Goal: Task Accomplishment & Management: Complete application form

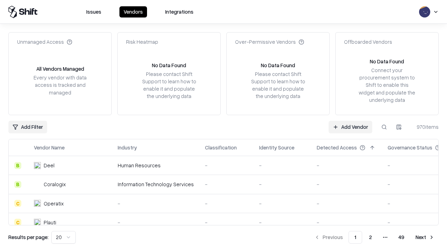
click at [350, 126] on link "Add Vendor" at bounding box center [351, 127] width 44 height 13
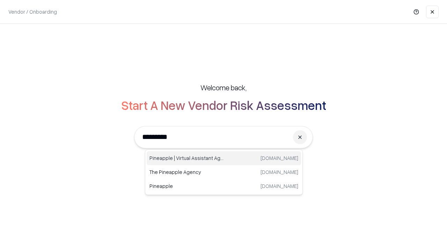
click at [224, 158] on div "Pineapple | Virtual Assistant Agency trypineapple.com" at bounding box center [224, 158] width 154 height 14
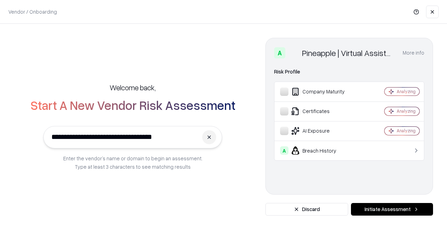
type input "**********"
click at [392, 209] on button "Initiate Assessment" at bounding box center [392, 209] width 82 height 13
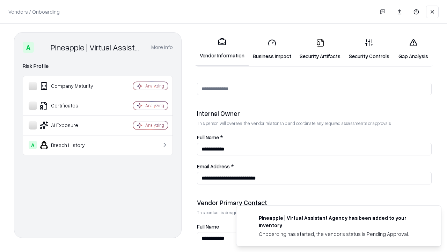
scroll to position [362, 0]
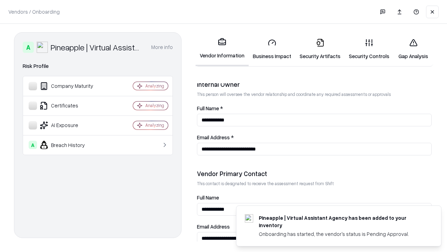
click at [272, 49] on link "Business Impact" at bounding box center [272, 49] width 47 height 32
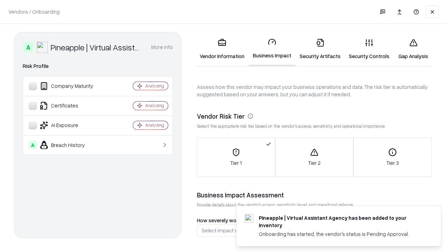
click at [320, 49] on link "Security Artifacts" at bounding box center [320, 49] width 49 height 32
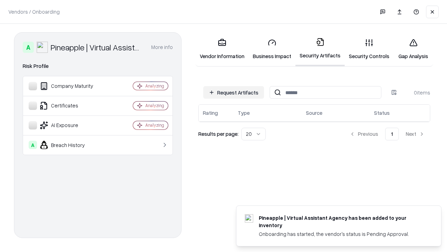
click at [234, 92] on button "Request Artifacts" at bounding box center [233, 92] width 61 height 13
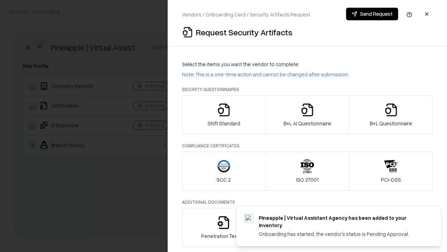
click at [224, 115] on icon "button" at bounding box center [224, 110] width 14 height 14
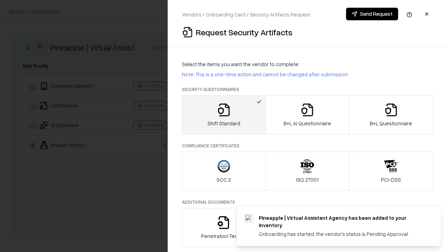
click at [372, 14] on button "Send Request" at bounding box center [372, 14] width 52 height 13
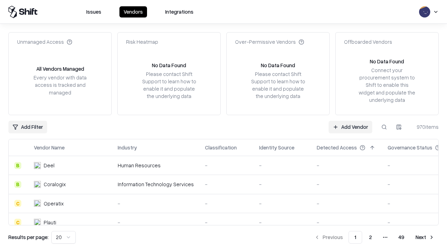
click at [384, 126] on button at bounding box center [384, 127] width 13 height 13
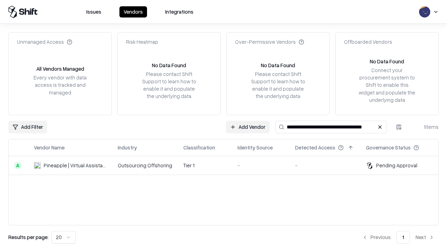
type input "**********"
click at [228, 165] on td "Tier 1" at bounding box center [205, 165] width 54 height 19
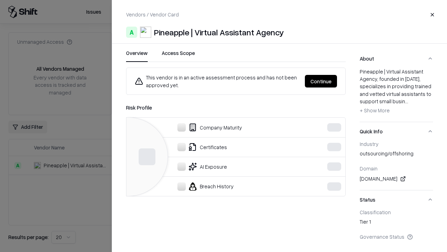
click at [321, 81] on button "Continue" at bounding box center [321, 81] width 32 height 13
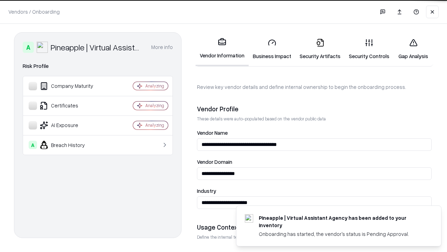
click at [320, 49] on link "Security Artifacts" at bounding box center [320, 49] width 49 height 32
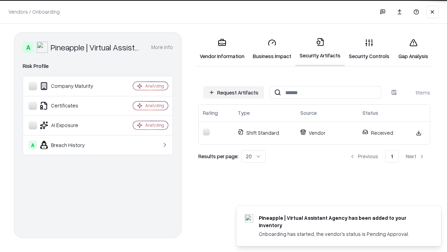
click at [413, 49] on link "Gap Analysis" at bounding box center [413, 49] width 39 height 32
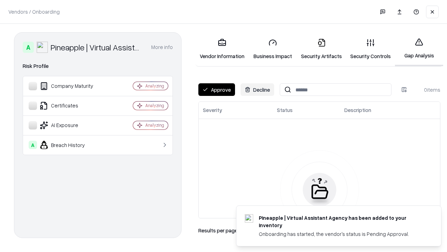
click at [217, 89] on button "Approve" at bounding box center [216, 89] width 37 height 13
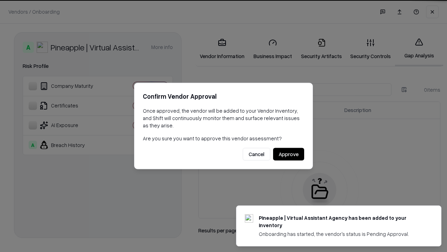
click at [289, 154] on button "Approve" at bounding box center [288, 154] width 31 height 13
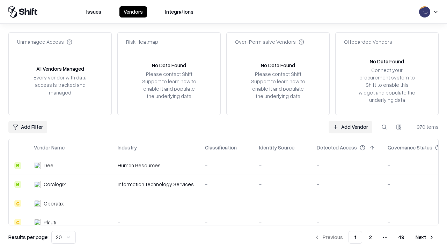
type input "**********"
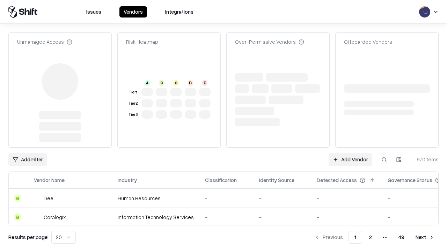
click at [350, 153] on link "Add Vendor" at bounding box center [351, 159] width 44 height 13
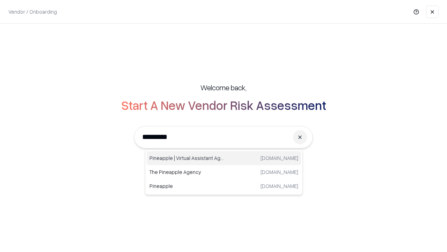
click at [224, 158] on div "Pineapple | Virtual Assistant Agency [DOMAIN_NAME]" at bounding box center [224, 158] width 154 height 14
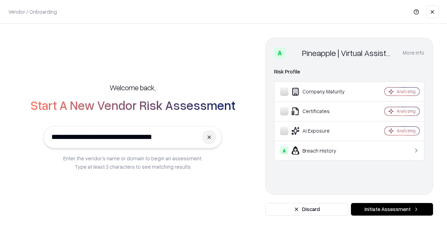
type input "**********"
click at [392, 209] on button "Initiate Assessment" at bounding box center [392, 209] width 82 height 13
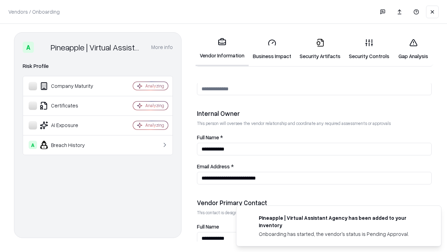
scroll to position [362, 0]
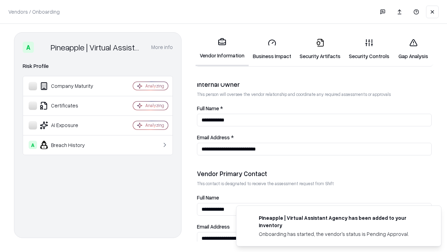
click at [413, 49] on link "Gap Analysis" at bounding box center [413, 49] width 39 height 32
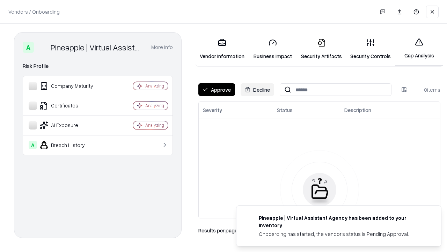
click at [217, 89] on button "Approve" at bounding box center [216, 89] width 37 height 13
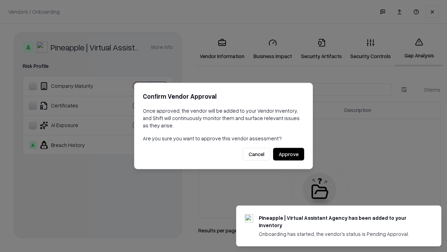
click at [289, 154] on button "Approve" at bounding box center [288, 154] width 31 height 13
